Goal: Transaction & Acquisition: Purchase product/service

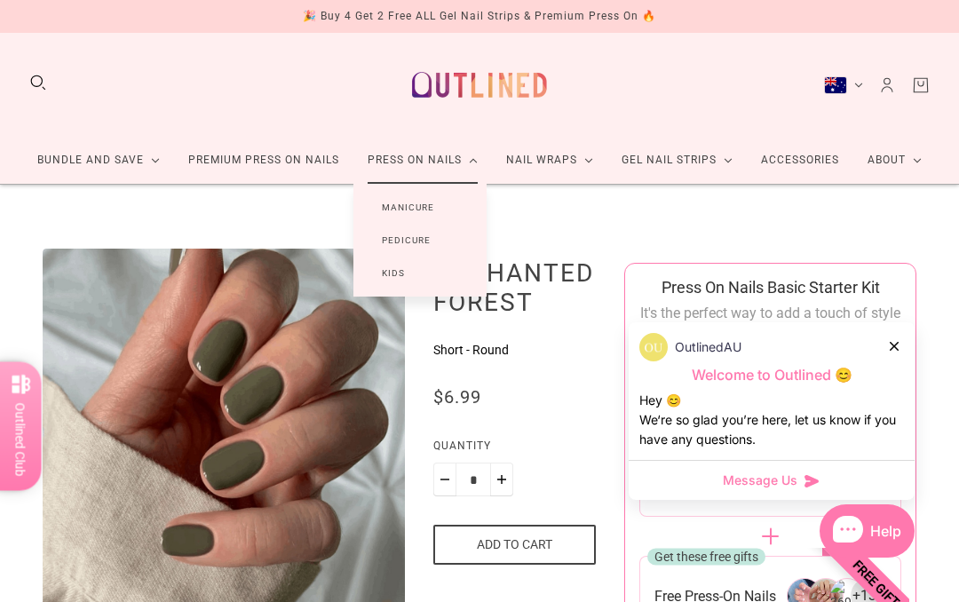
click at [436, 212] on link "Manicure" at bounding box center [408, 207] width 109 height 33
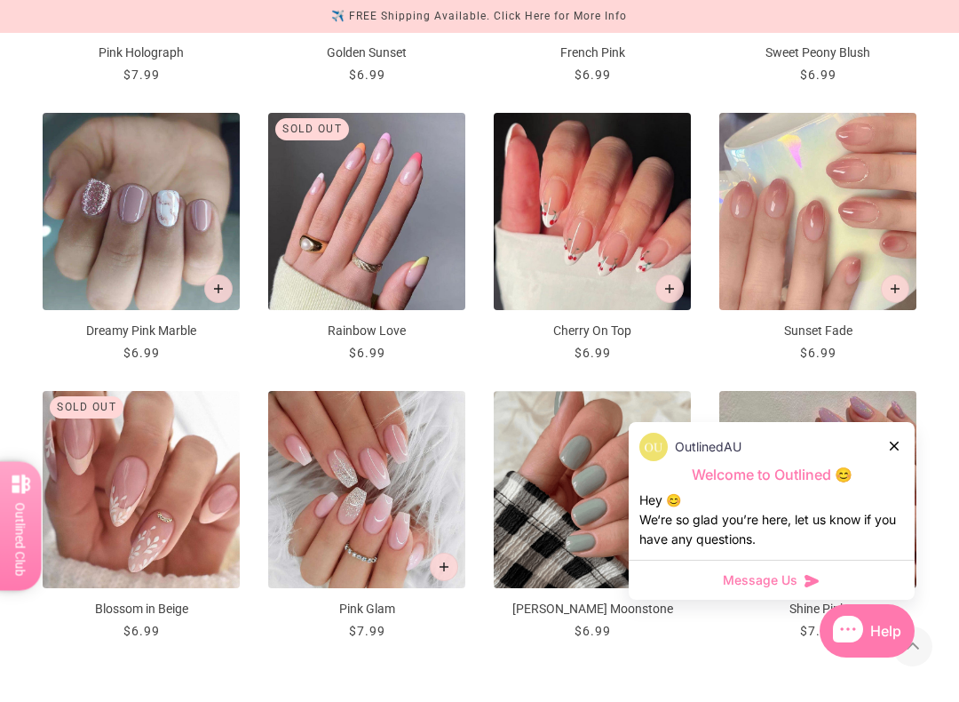
scroll to position [1405, 0]
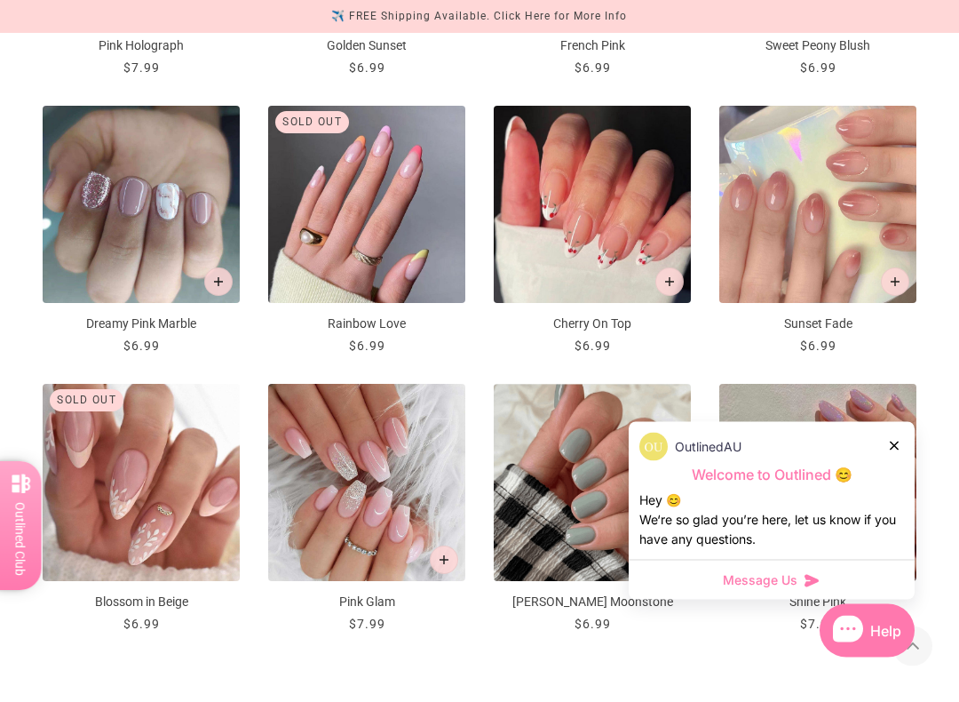
click at [893, 442] on icon at bounding box center [894, 445] width 9 height 9
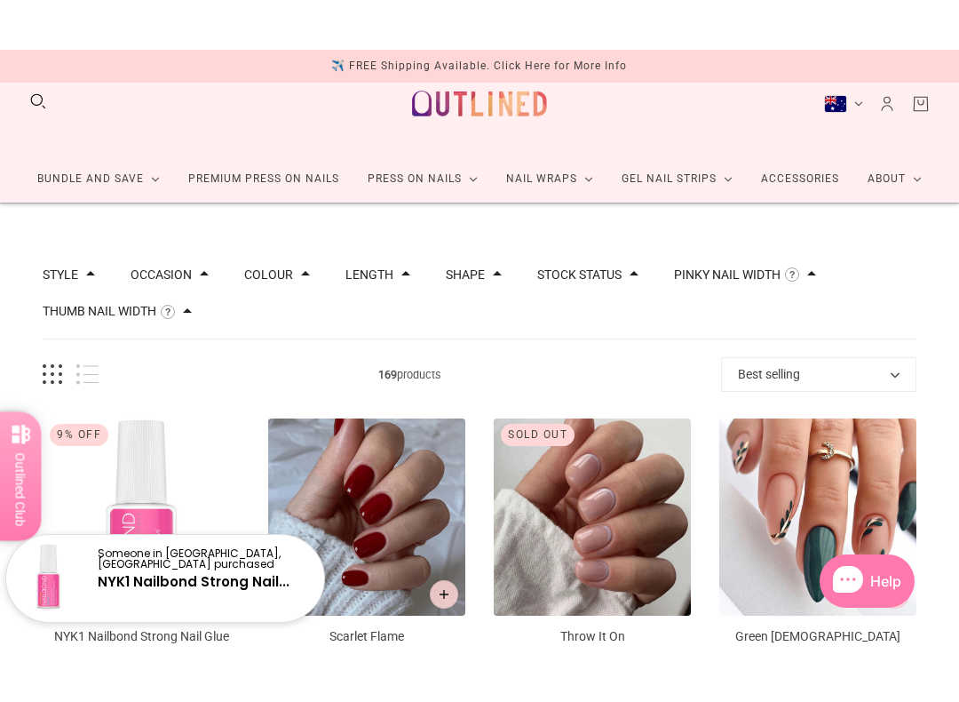
scroll to position [0, 0]
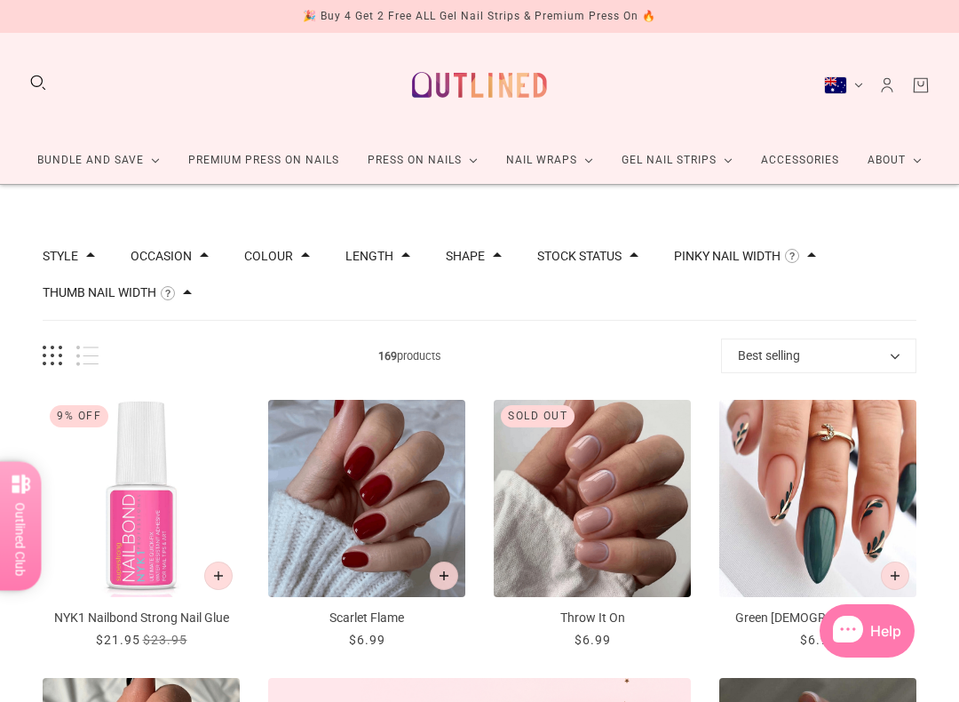
click at [51, 358] on button "Grid view" at bounding box center [53, 356] width 20 height 20
click at [866, 371] on button "Best selling" at bounding box center [818, 355] width 195 height 35
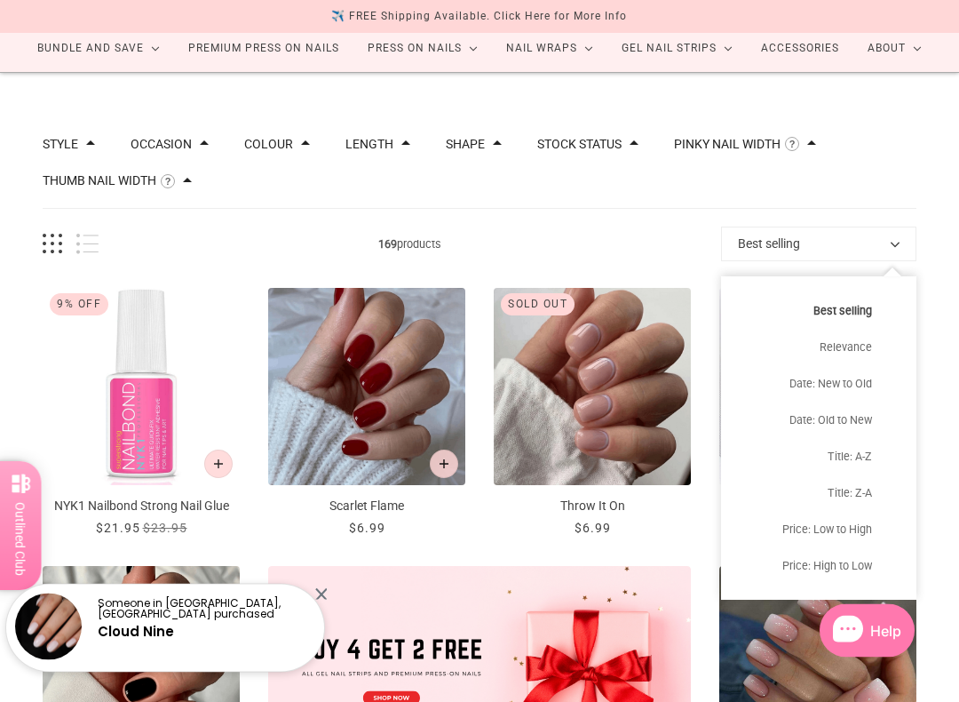
scroll to position [112, 0]
click at [847, 565] on button "Price: High to Low" at bounding box center [818, 565] width 195 height 36
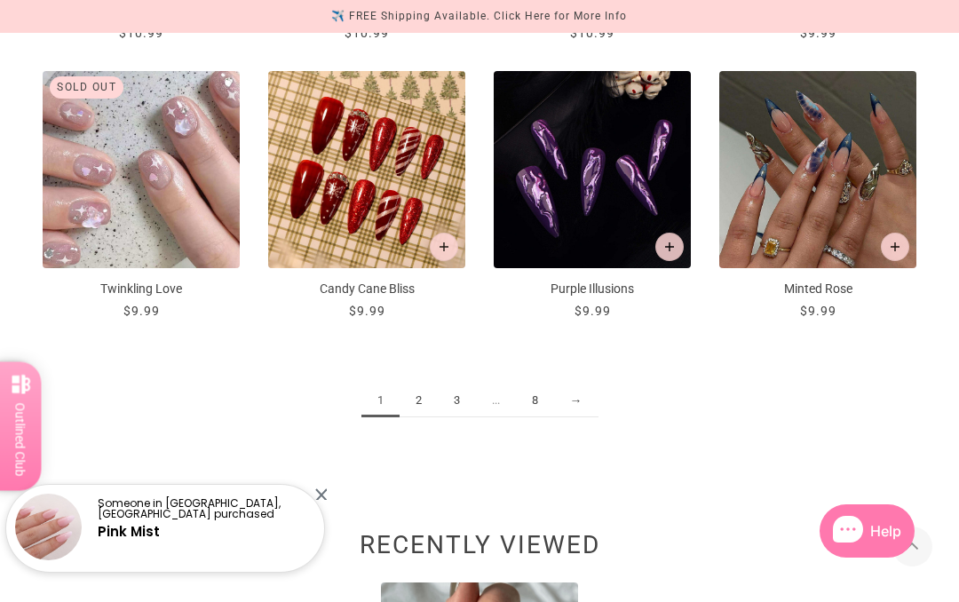
scroll to position [1717, 0]
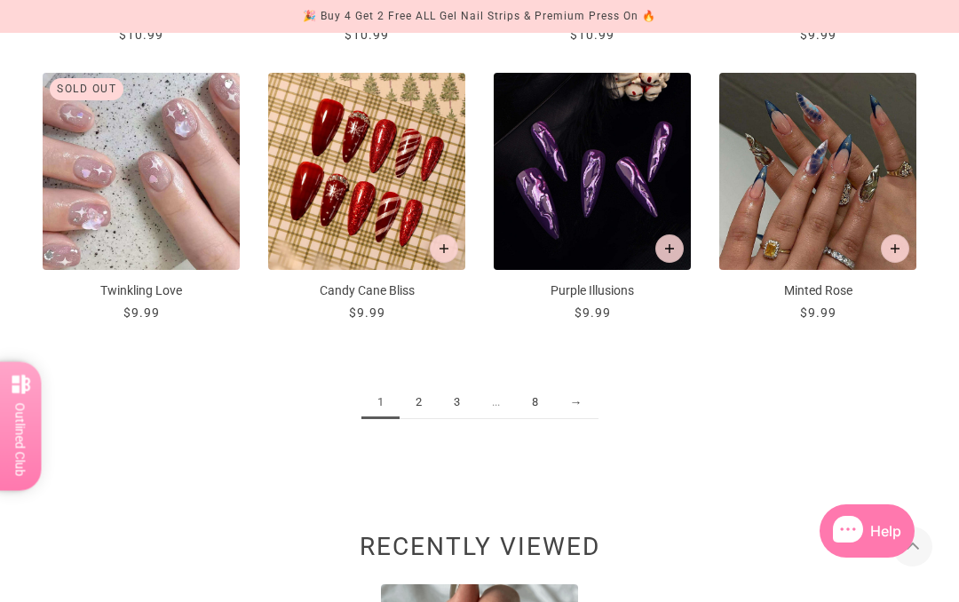
click at [574, 410] on link "→" at bounding box center [576, 402] width 44 height 33
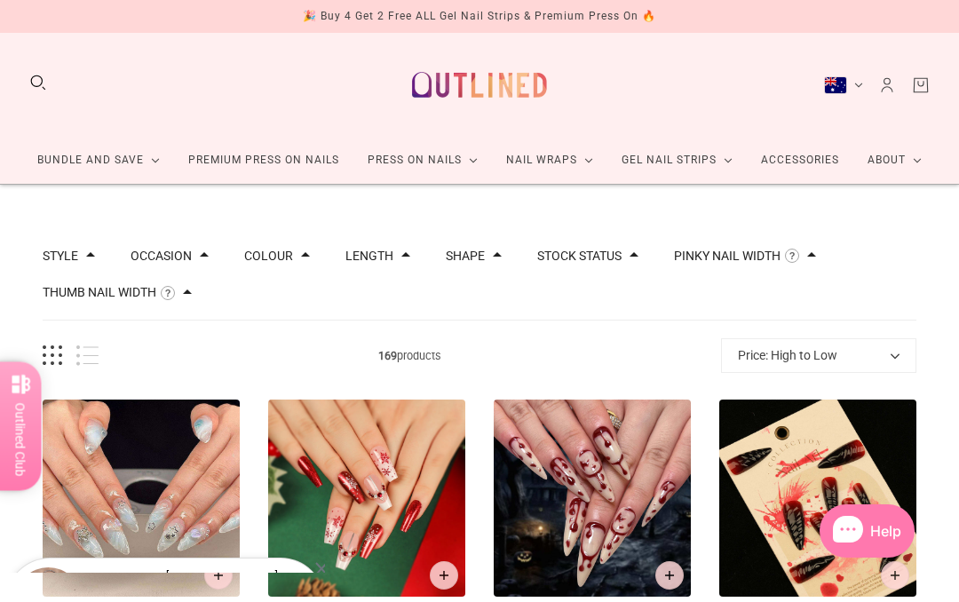
click at [410, 259] on span at bounding box center [406, 255] width 9 height 9
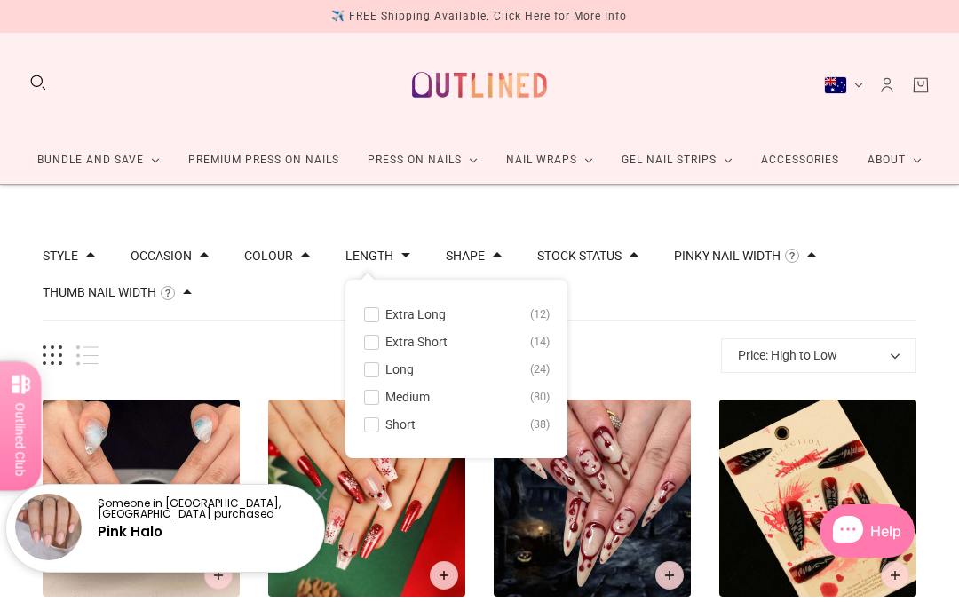
click at [434, 405] on button "Medium 80" at bounding box center [456, 396] width 187 height 21
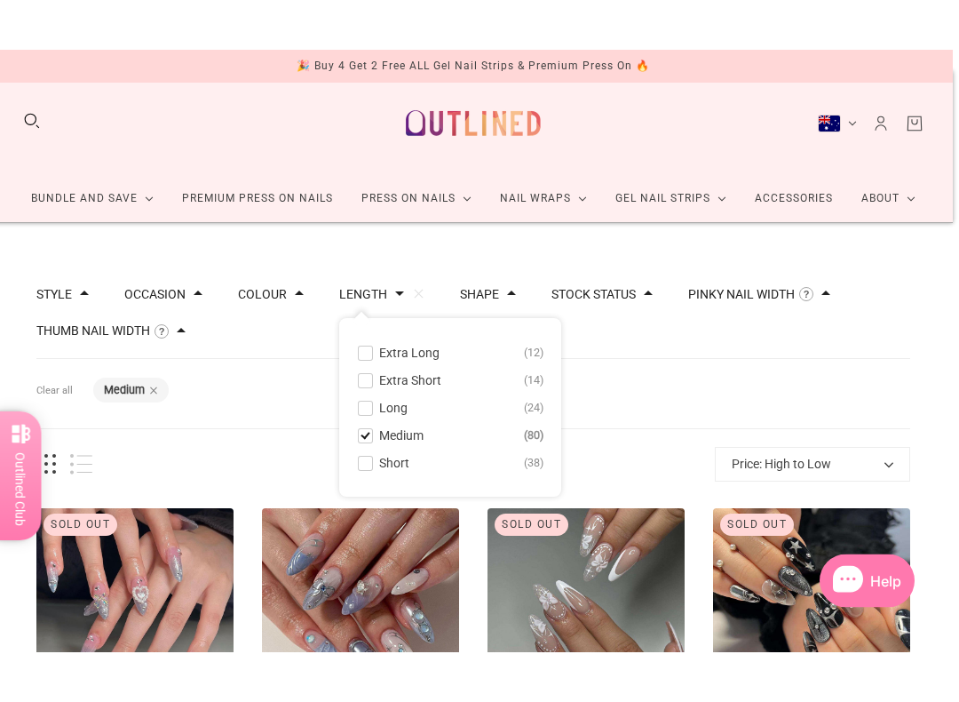
scroll to position [11, 22]
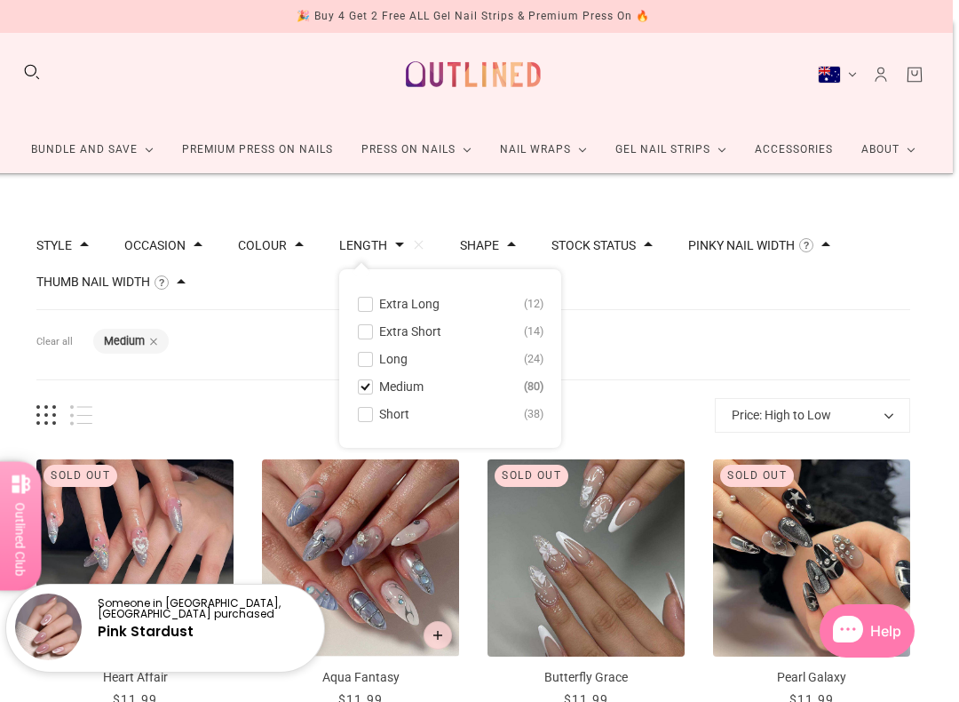
click at [379, 419] on span "Short" at bounding box center [394, 414] width 30 height 14
click at [370, 394] on button "Medium 80" at bounding box center [450, 386] width 187 height 21
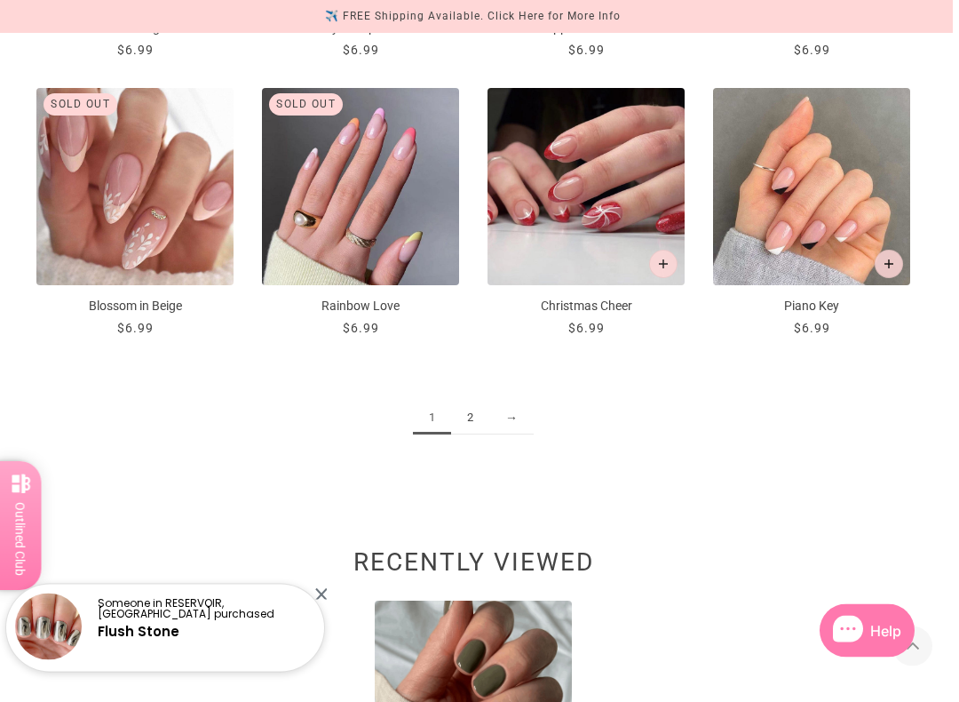
scroll to position [1772, 22]
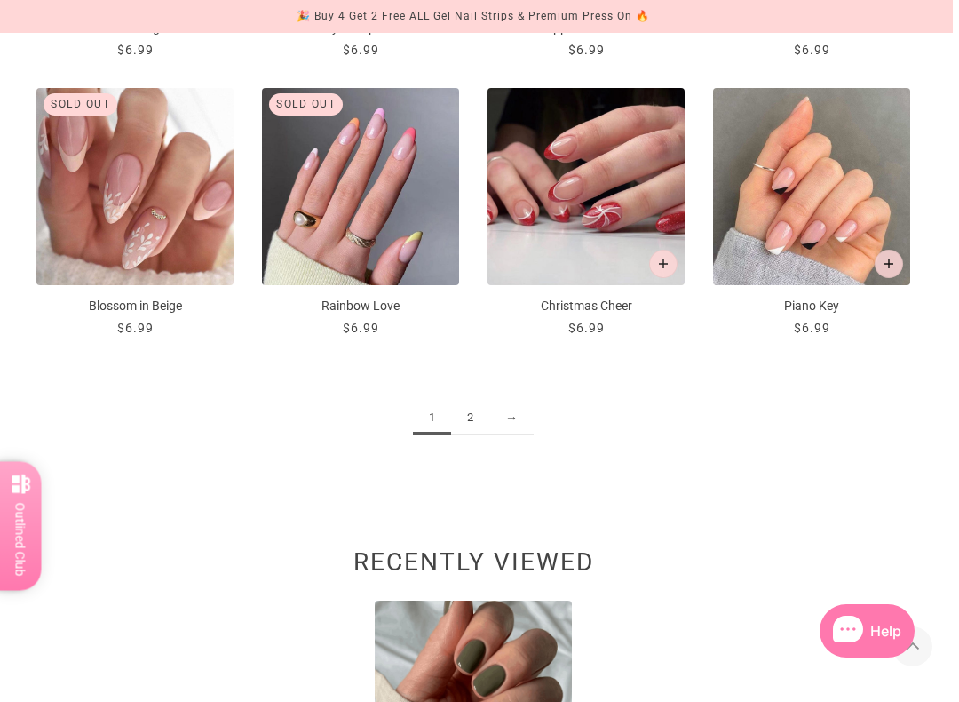
click at [489, 422] on link "→" at bounding box center [511, 418] width 44 height 33
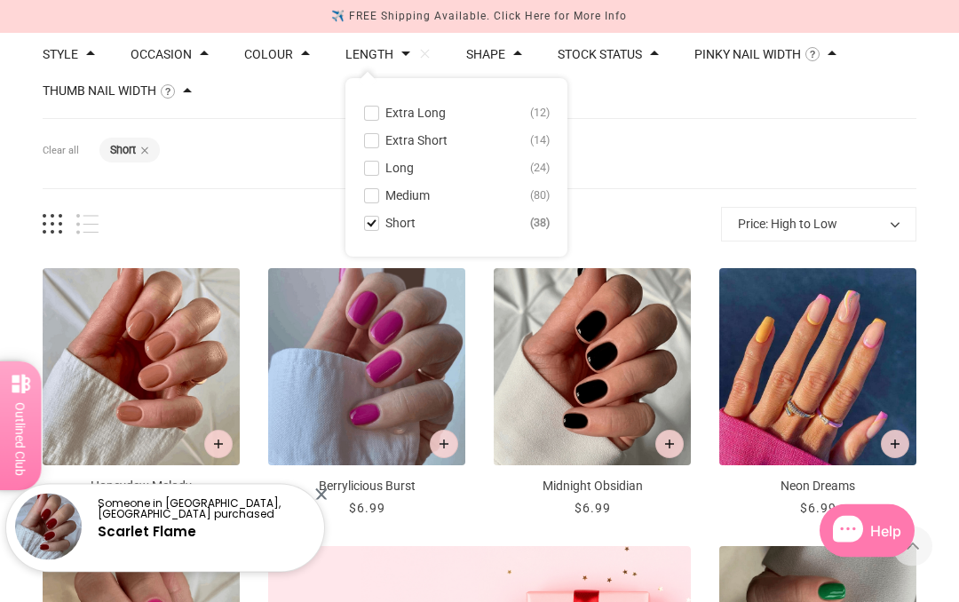
scroll to position [199, 0]
